Goal: Entertainment & Leisure: Consume media (video, audio)

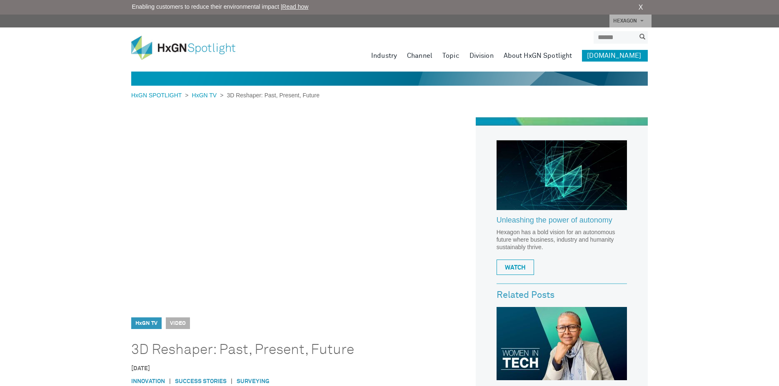
drag, startPoint x: 68, startPoint y: 227, endPoint x: 66, endPoint y: 217, distance: 10.3
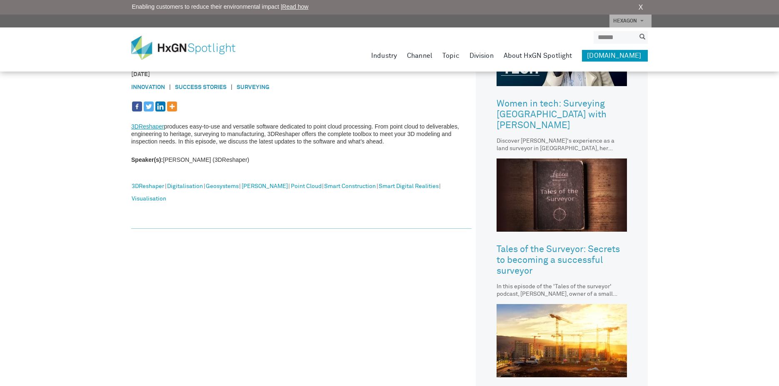
scroll to position [333, 0]
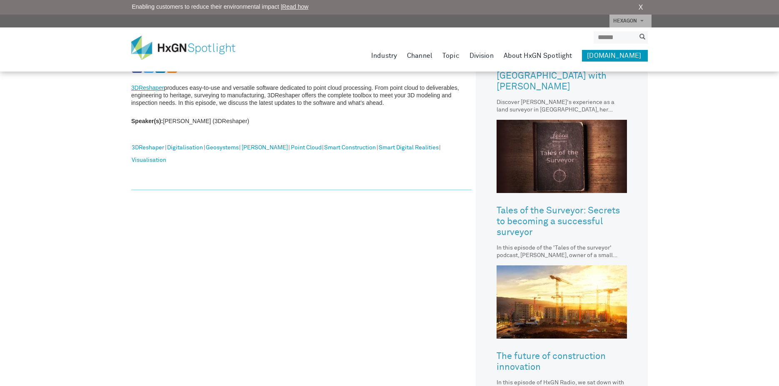
drag, startPoint x: 277, startPoint y: 291, endPoint x: 274, endPoint y: 285, distance: 6.7
click at [278, 290] on div "HxGN TV Video 3D Reshaper: Past, Present, Future 4 February 2019 Innovation | S…" at bounding box center [389, 114] width 516 height 661
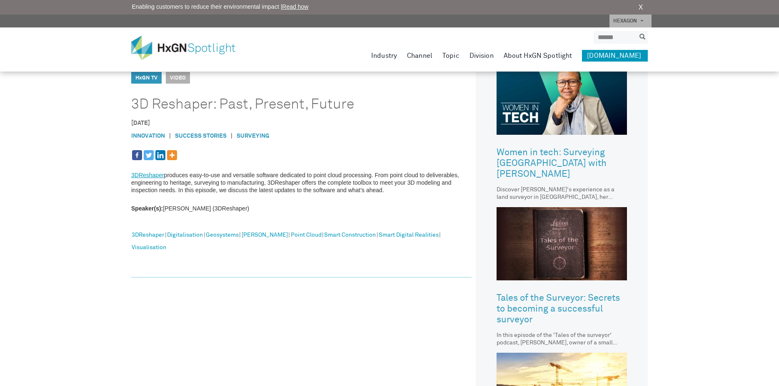
scroll to position [208, 0]
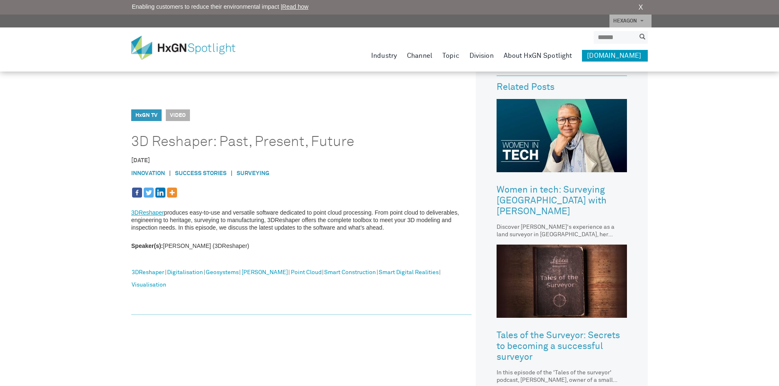
click at [77, 124] on div "HxGN SPOTLIGHT > HxGN TV > 3D Reshaper: Past, Present, Future HxGN TV Video 3D …" at bounding box center [389, 191] width 779 height 799
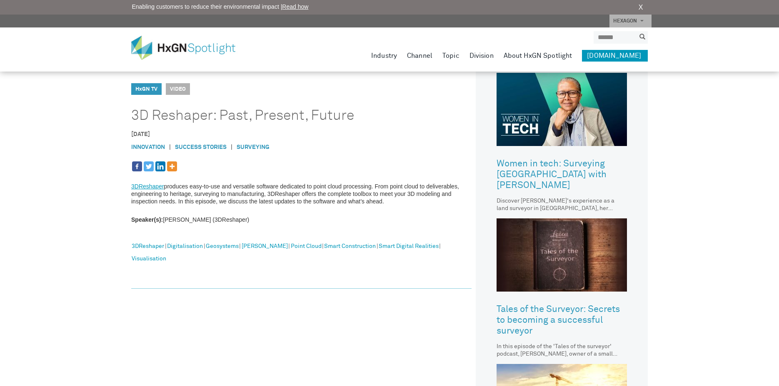
scroll to position [90, 0]
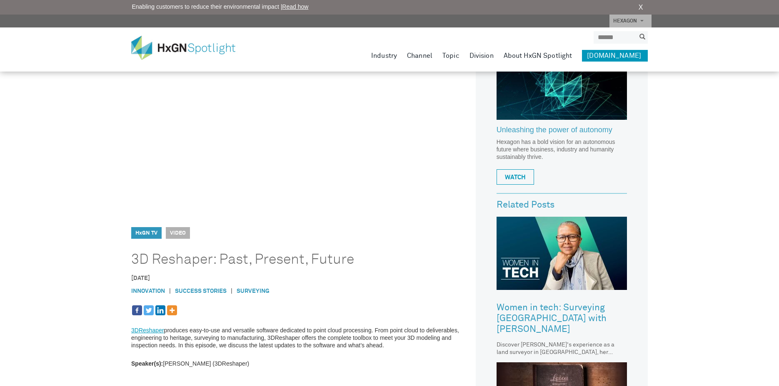
click at [730, 227] on div "HxGN SPOTLIGHT > HxGN TV > 3D Reshaper: Past, Present, Future HxGN TV Video 3D …" at bounding box center [389, 309] width 779 height 799
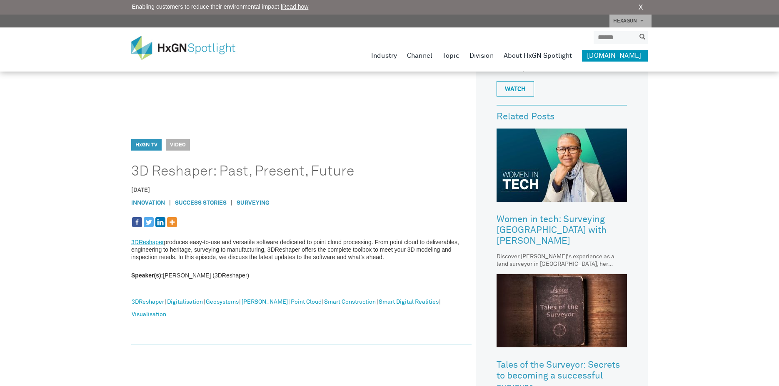
scroll to position [215, 0]
